Goal: Task Accomplishment & Management: Use online tool/utility

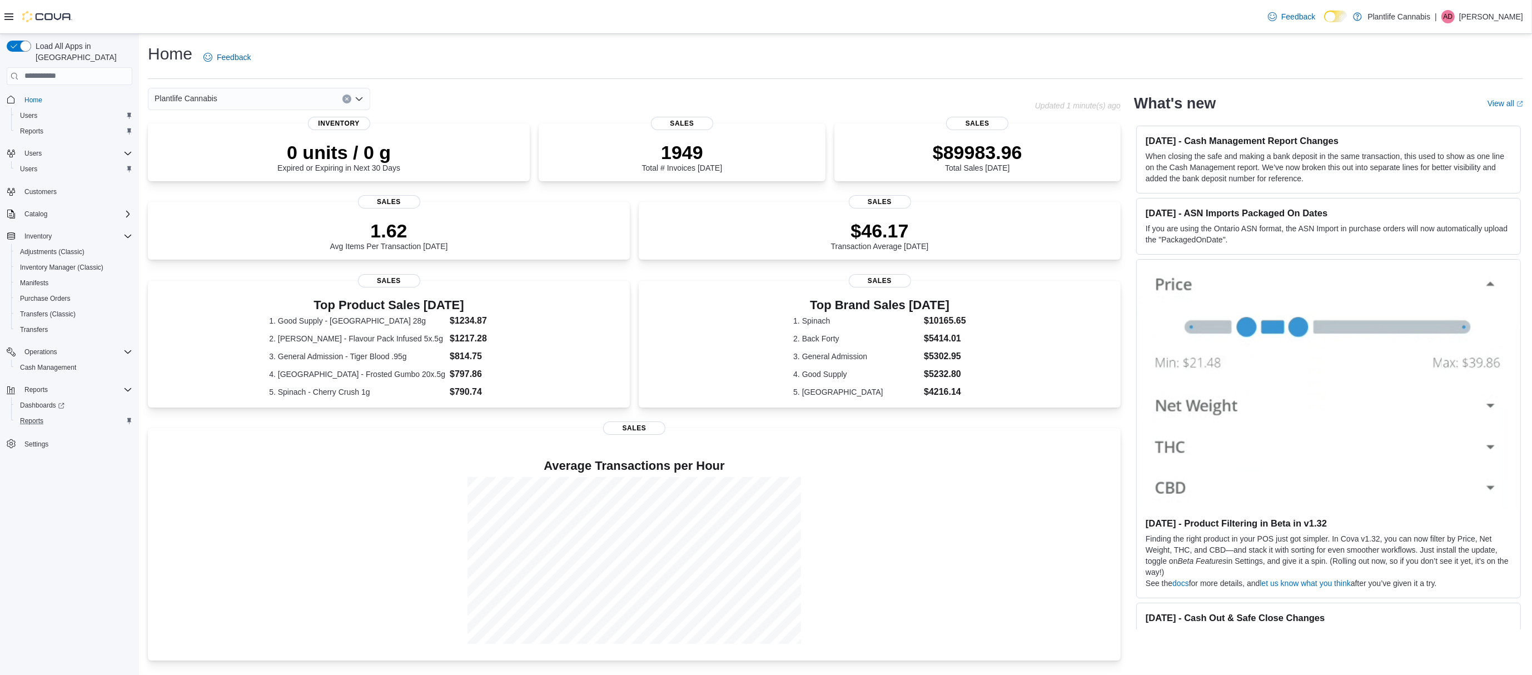
click at [60, 414] on div "Reports" at bounding box center [74, 420] width 117 height 13
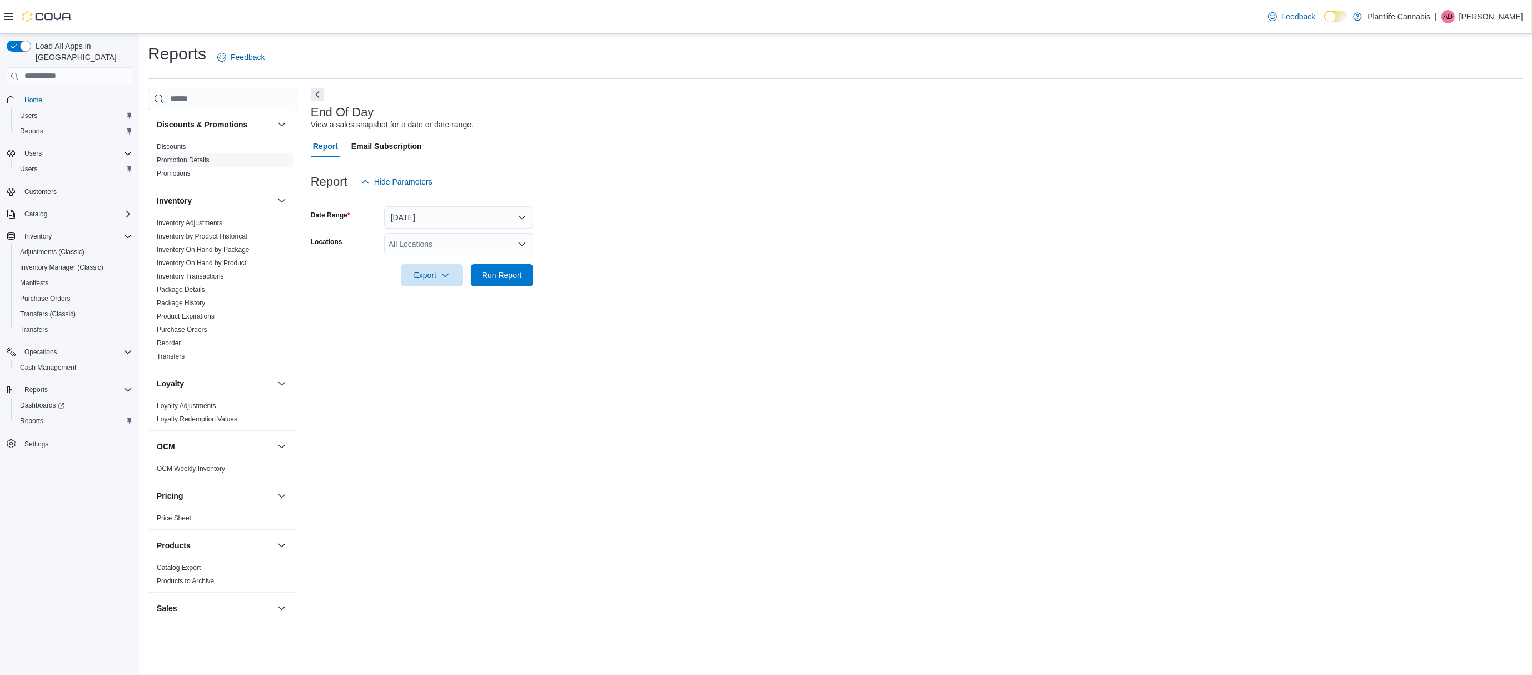
scroll to position [437, 0]
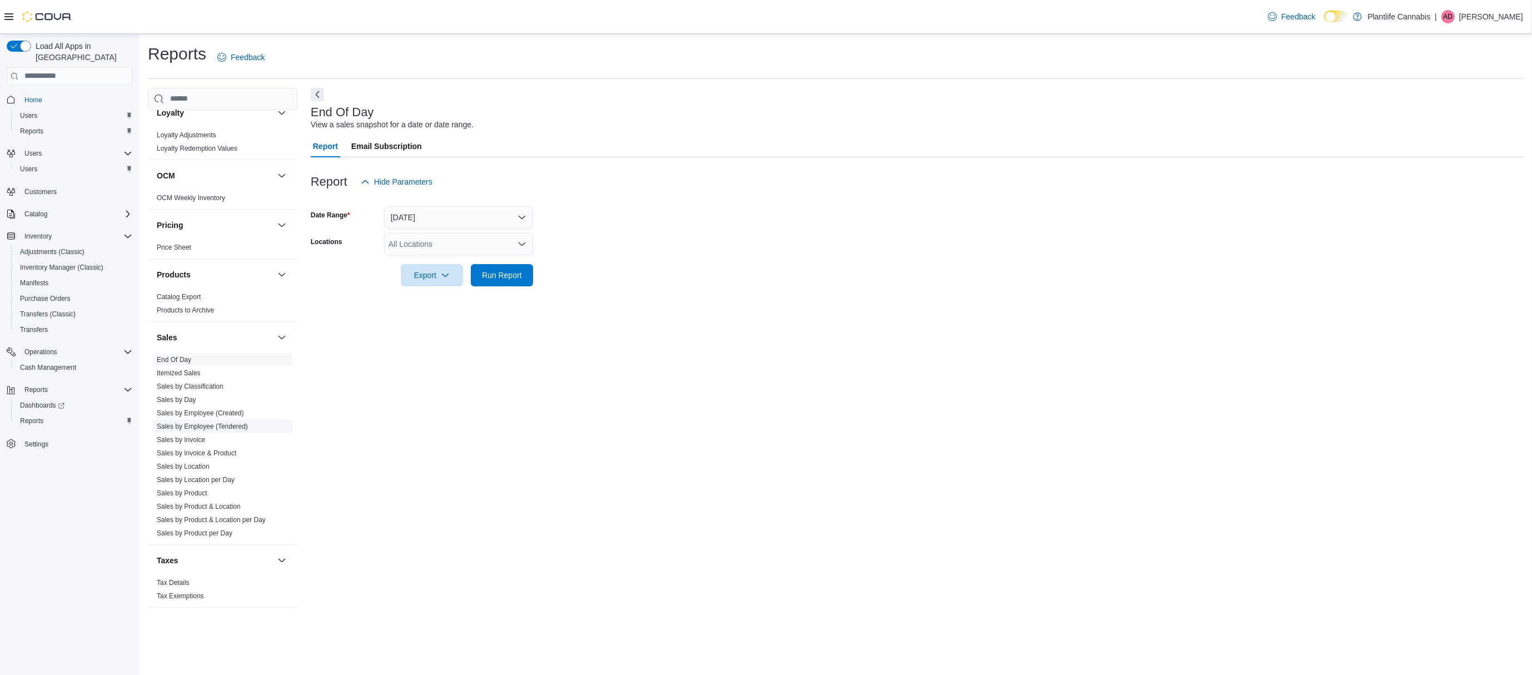
click at [224, 422] on link "Sales by Employee (Tendered)" at bounding box center [202, 426] width 91 height 8
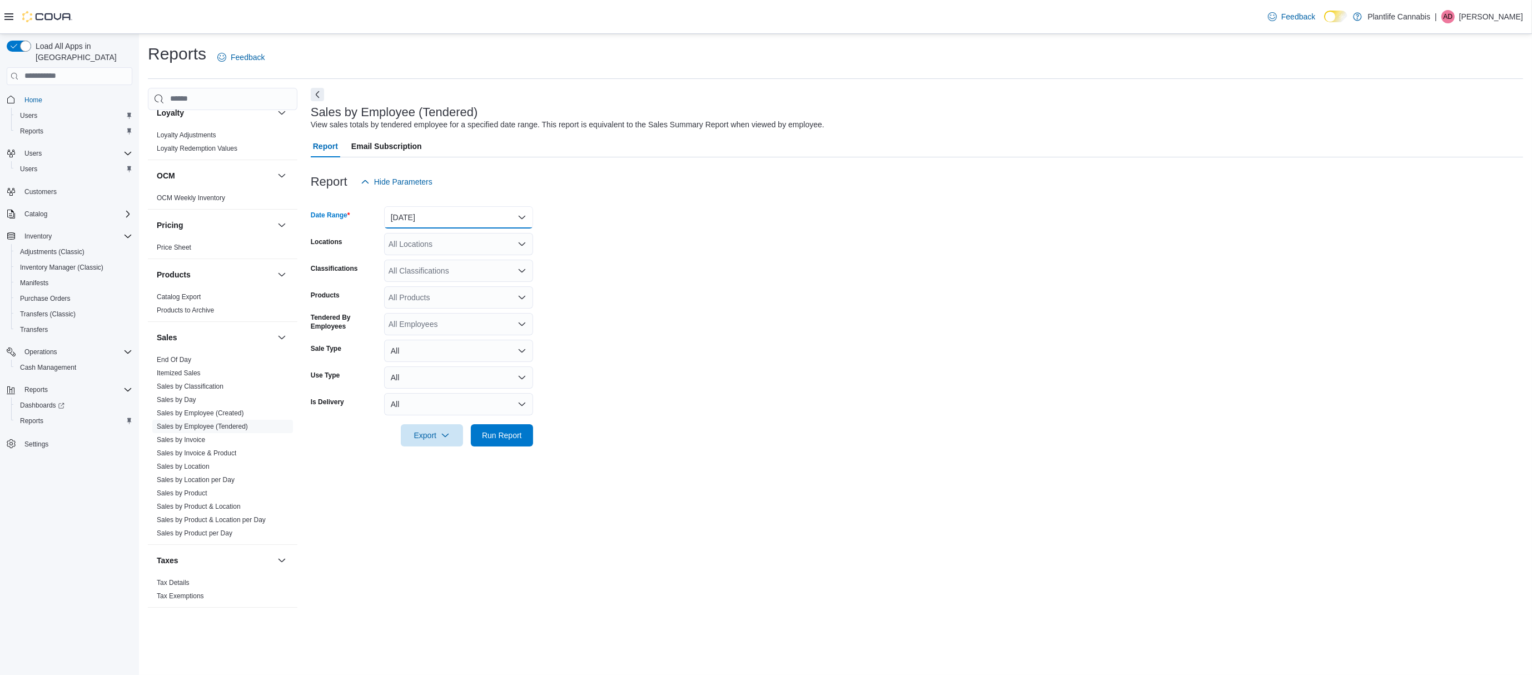
click at [436, 223] on button "[DATE]" at bounding box center [458, 217] width 149 height 22
click at [450, 256] on span "[DATE]" at bounding box center [465, 261] width 127 height 13
click at [430, 243] on div "All Locations" at bounding box center [458, 244] width 149 height 22
type input "******"
click at [432, 266] on span "[GEOGRAPHIC_DATA] - Mahogany Market" at bounding box center [489, 262] width 150 height 11
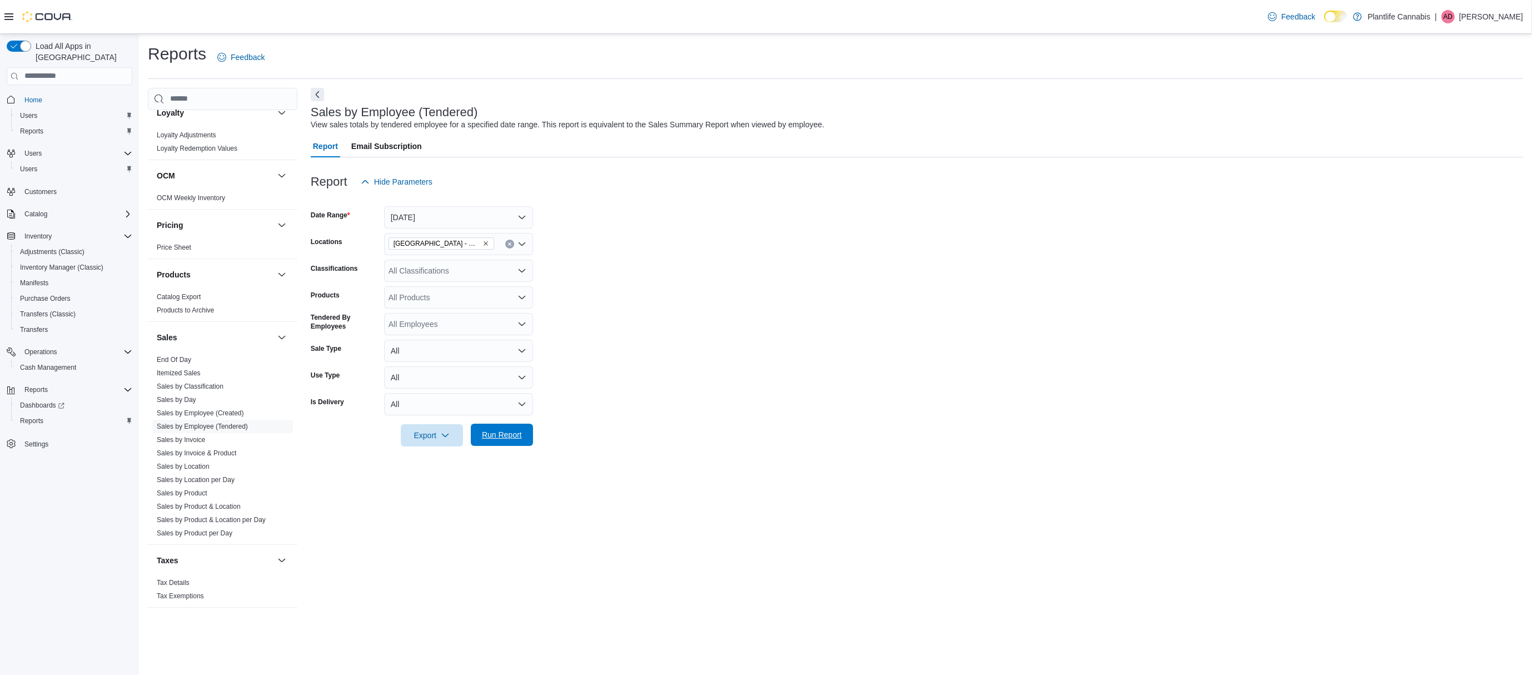
click at [489, 429] on span "Run Report" at bounding box center [502, 435] width 49 height 22
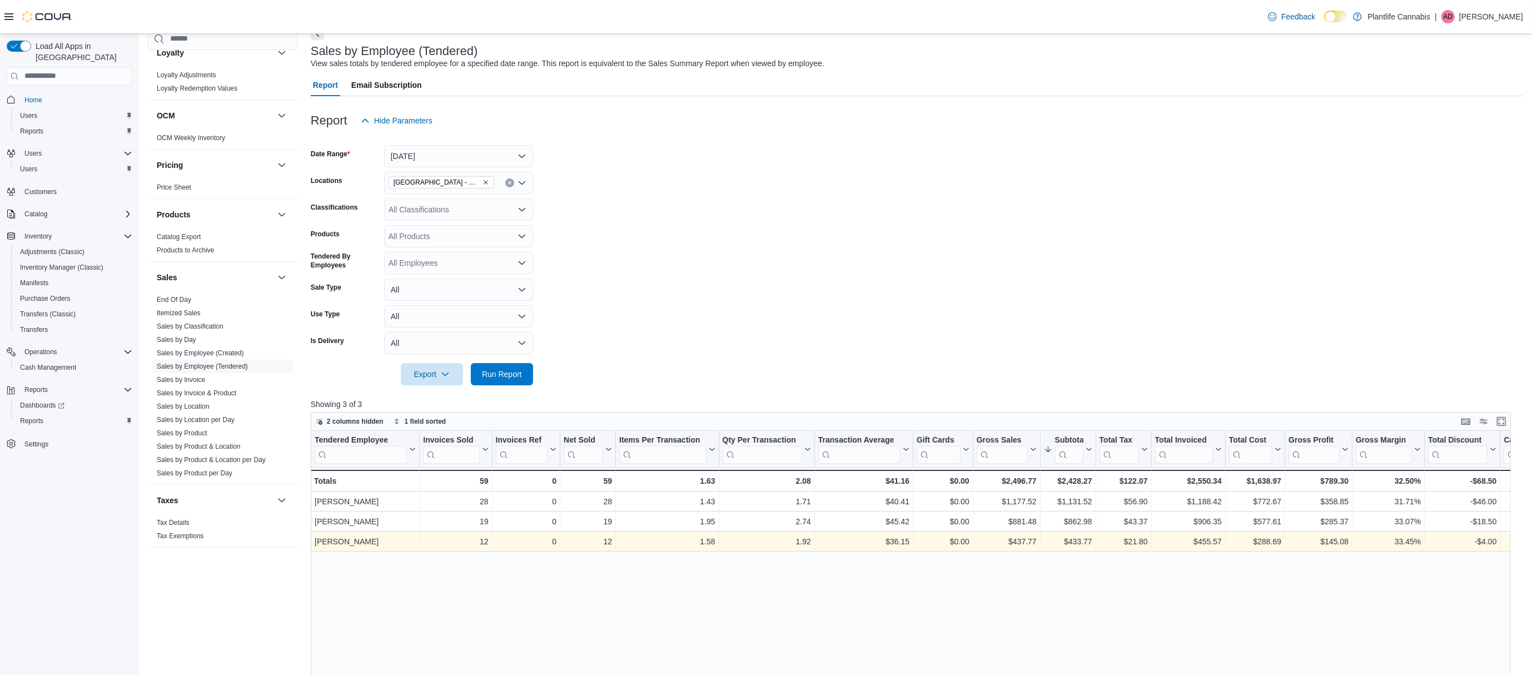
scroll to position [60, 0]
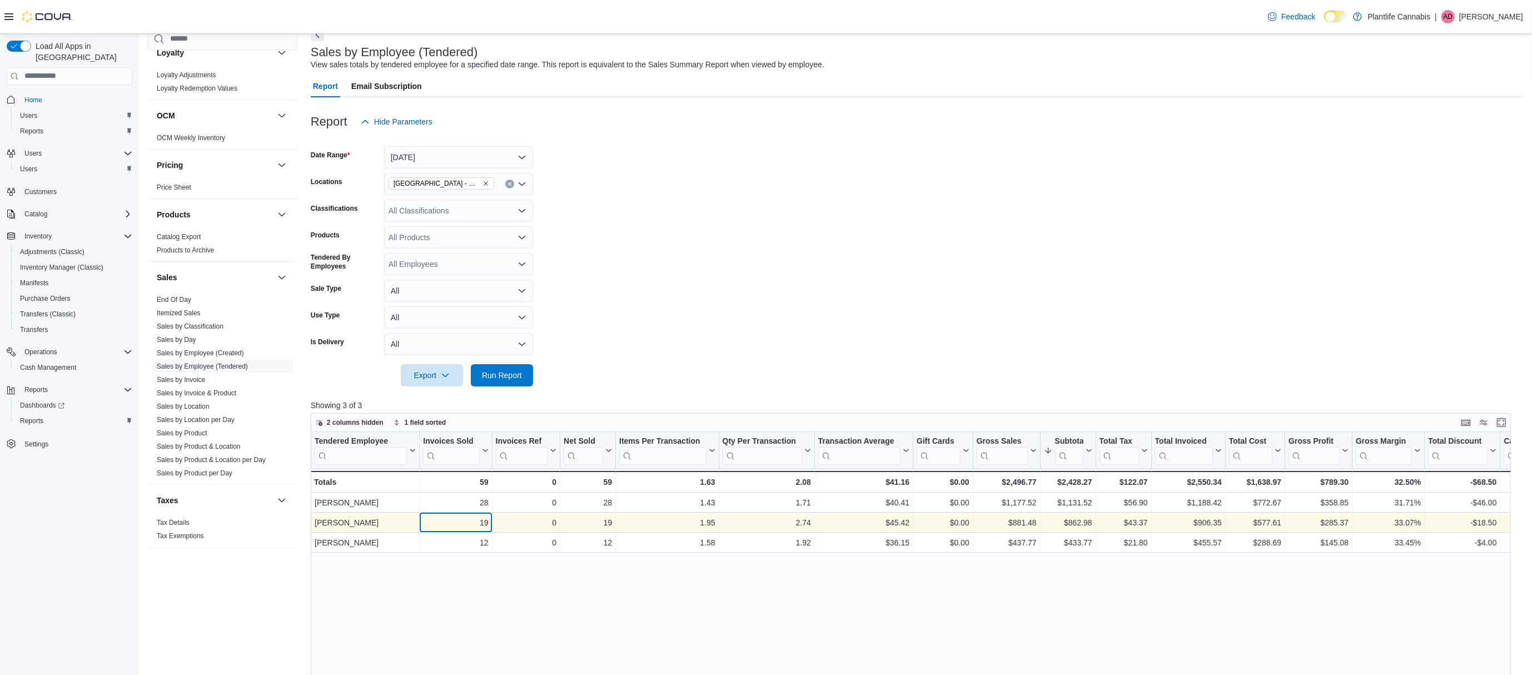
click at [486, 523] on div "19" at bounding box center [455, 522] width 65 height 13
click at [484, 521] on div "19" at bounding box center [455, 520] width 65 height 13
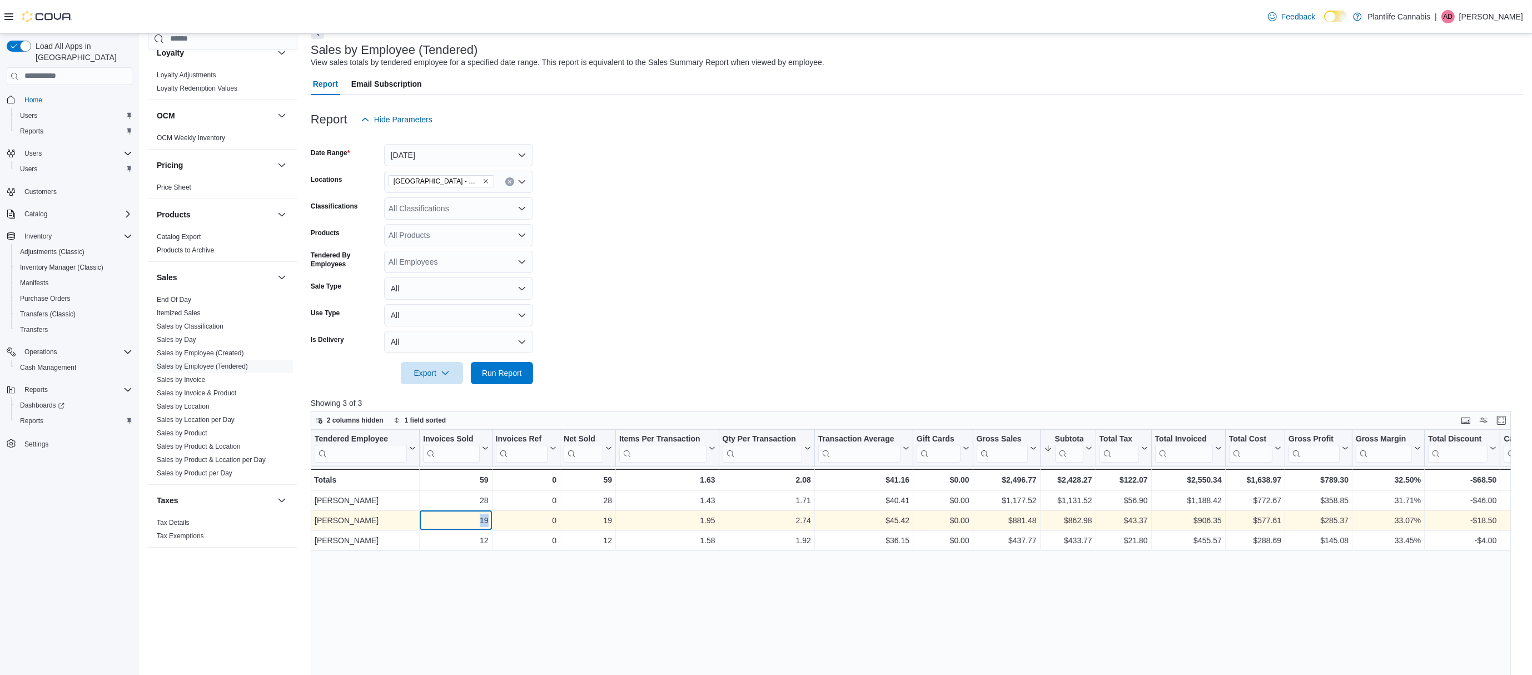
scroll to position [63, 0]
copy div "19"
click at [904, 518] on div "$45.42" at bounding box center [863, 519] width 91 height 13
copy div "45.42"
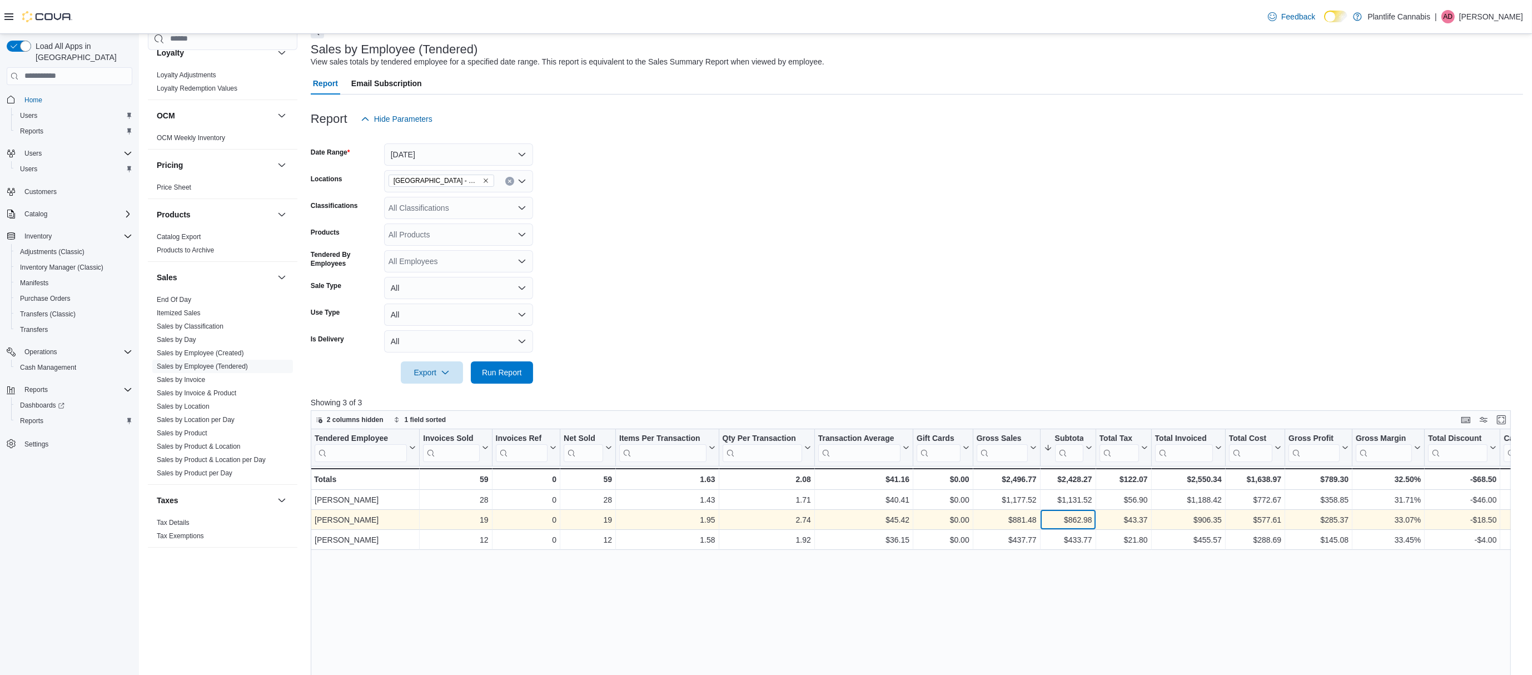
click at [1081, 520] on div "$862.98" at bounding box center [1067, 519] width 48 height 13
copy div "862.98"
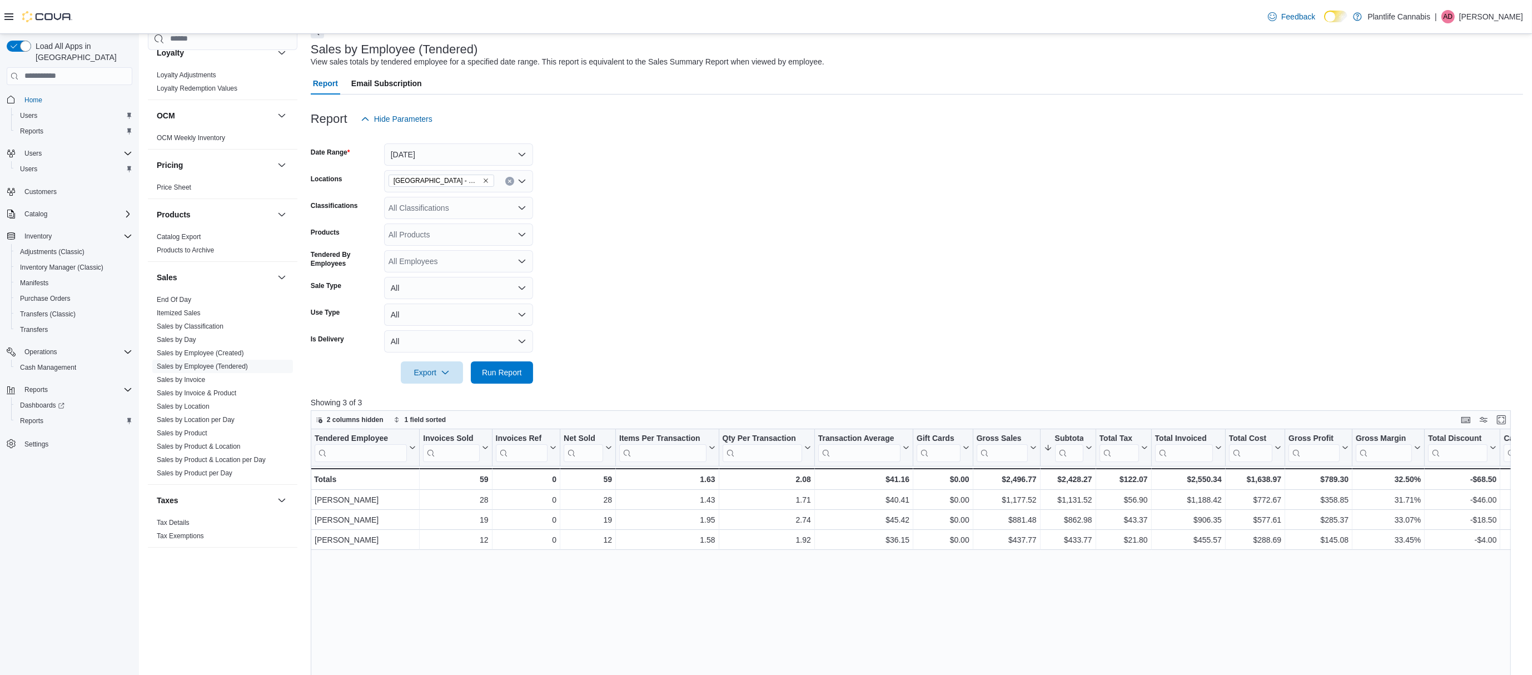
click at [469, 213] on div "All Classifications" at bounding box center [458, 208] width 149 height 22
type input "***"
click at [480, 228] on div "Accessory Group" at bounding box center [459, 226] width 136 height 11
click at [506, 366] on span "Run Report" at bounding box center [502, 371] width 40 height 11
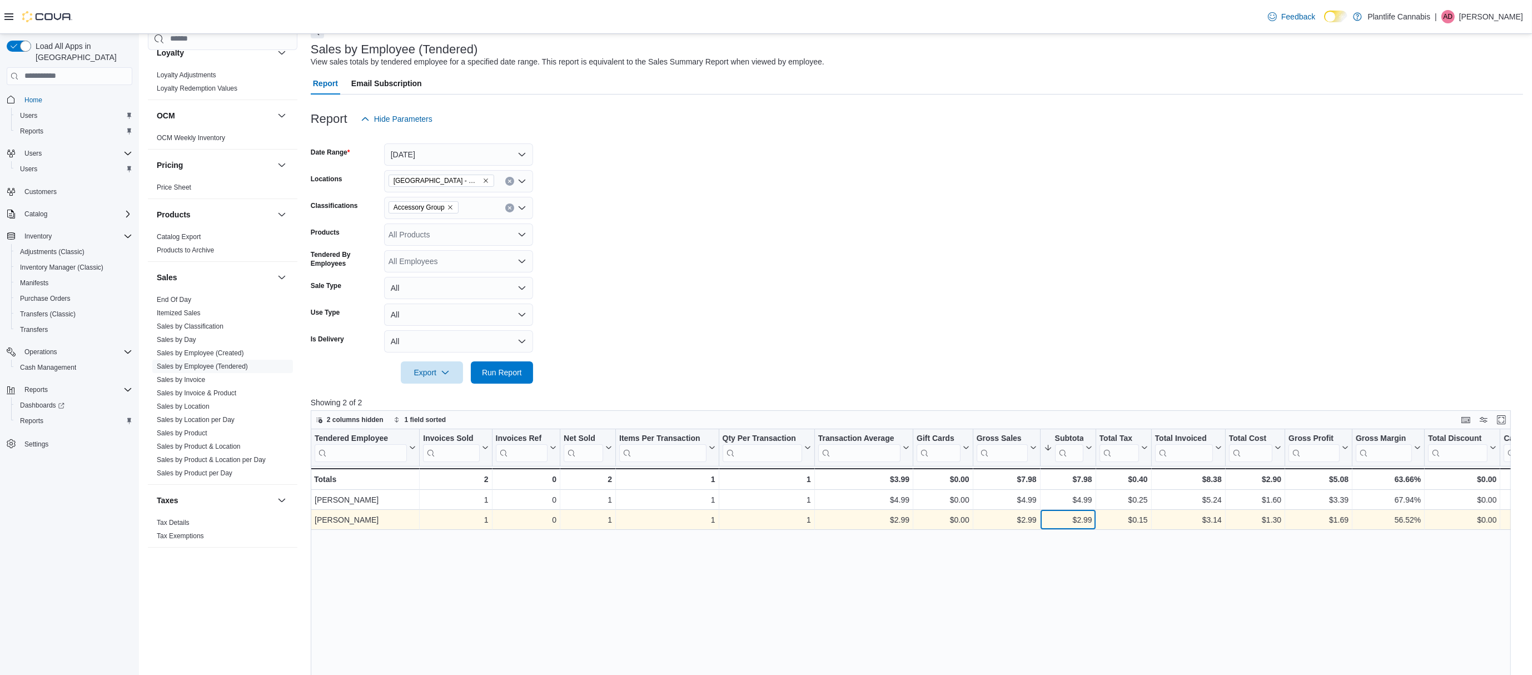
click at [1082, 521] on div "$2.99" at bounding box center [1067, 519] width 48 height 13
copy div "2.99"
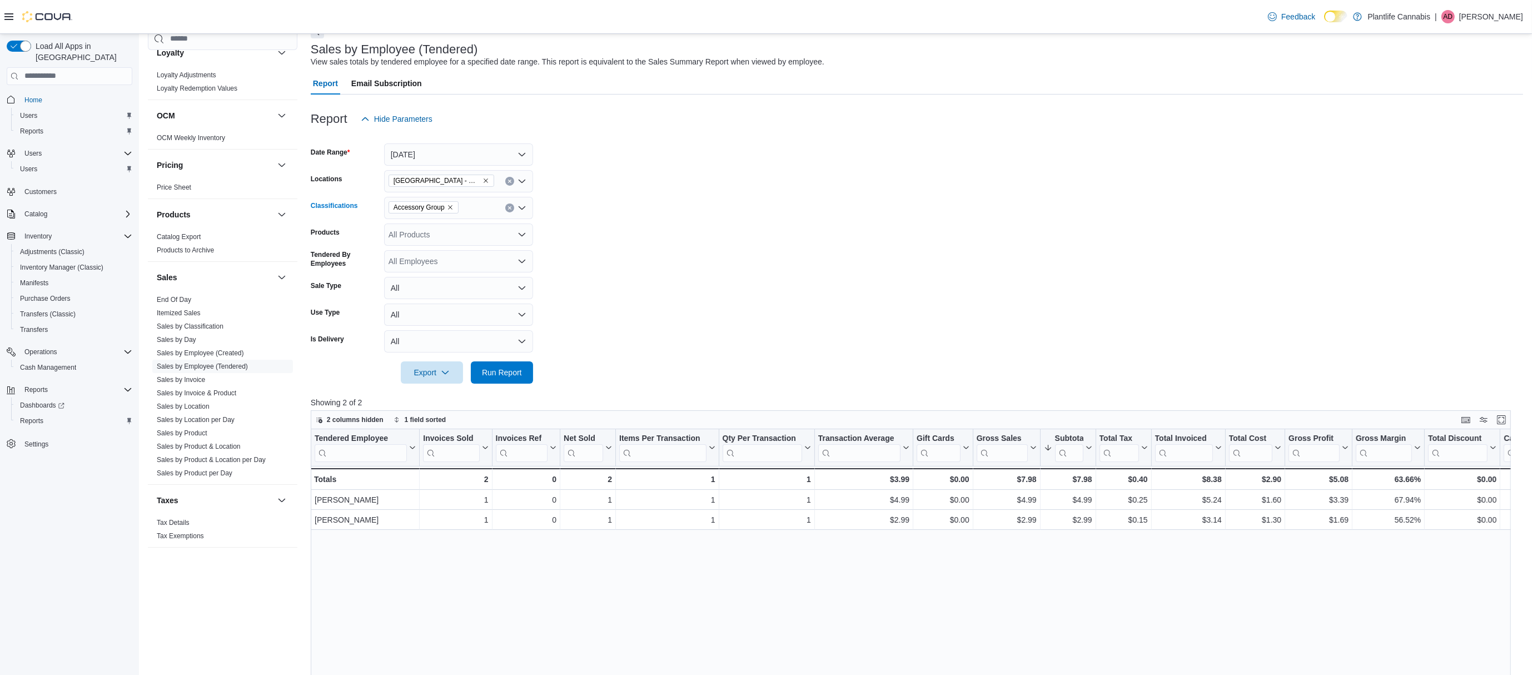
click at [450, 205] on span "Accessory Group" at bounding box center [424, 207] width 60 height 11
click at [454, 205] on icon "Remove Accessory Group from selection in this group" at bounding box center [450, 207] width 7 height 7
click at [498, 368] on span "Run Report" at bounding box center [502, 371] width 40 height 11
